Goal: Understand process/instructions

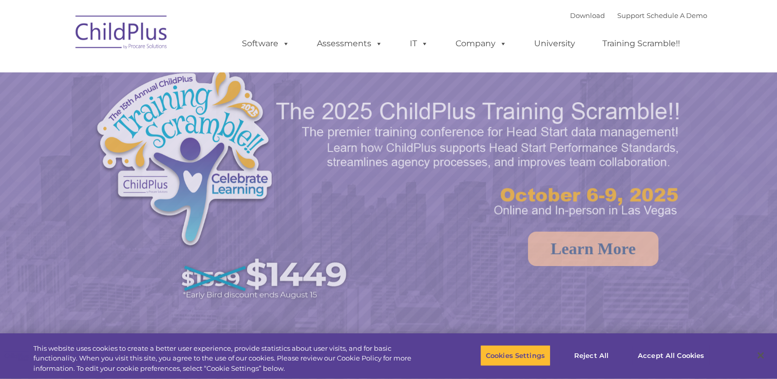
select select "MEDIUM"
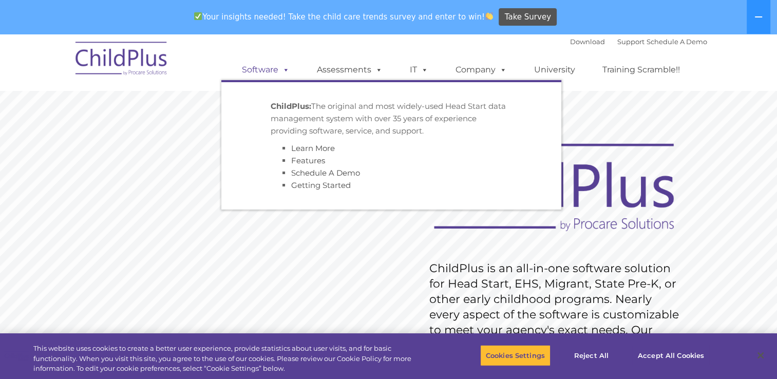
click at [283, 69] on span at bounding box center [283, 70] width 11 height 10
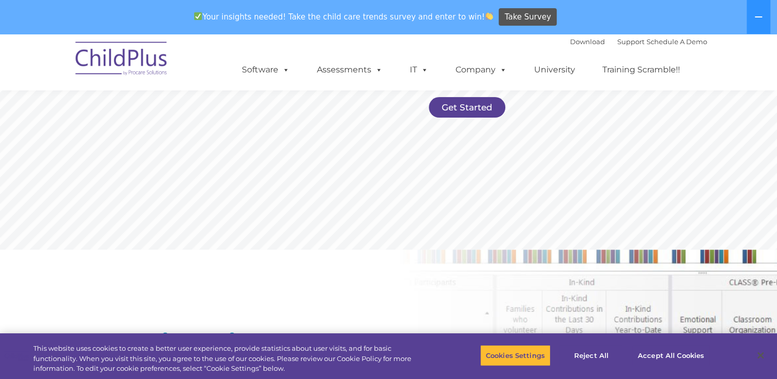
scroll to position [260, 0]
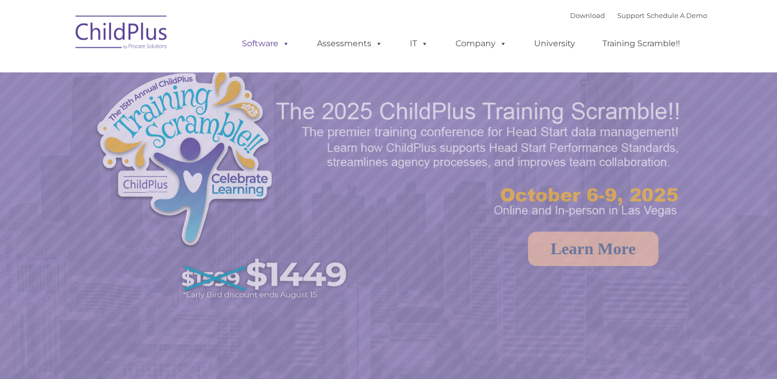
select select "MEDIUM"
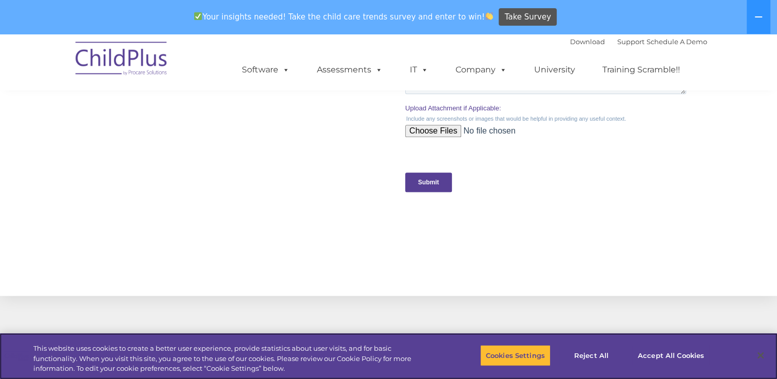
scroll to position [1157, 0]
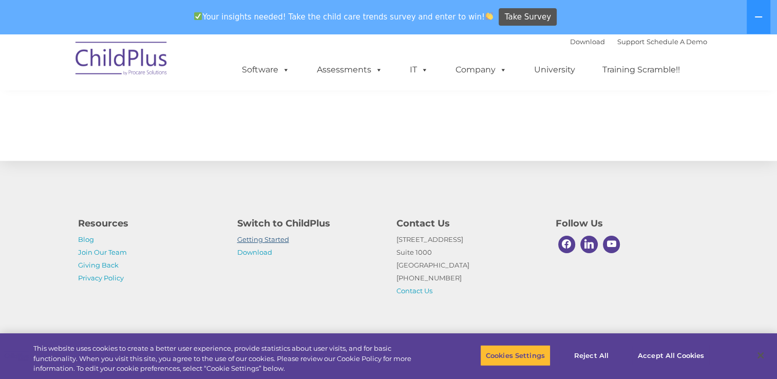
click at [270, 240] on link "Getting Started" at bounding box center [263, 239] width 52 height 8
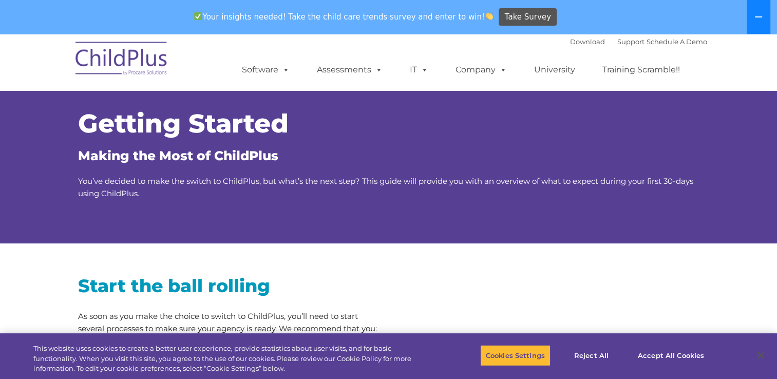
click at [753, 14] on button at bounding box center [759, 17] width 24 height 34
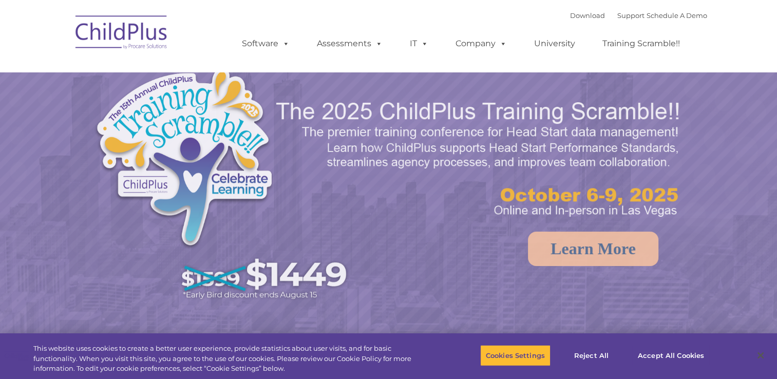
select select "MEDIUM"
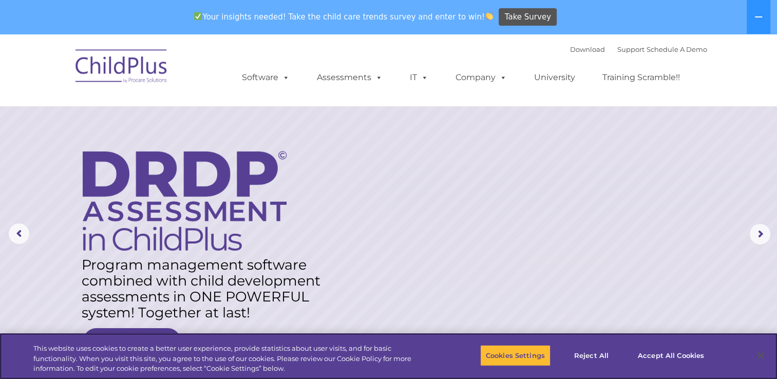
scroll to position [8, 0]
